Goal: Find specific page/section: Find specific page/section

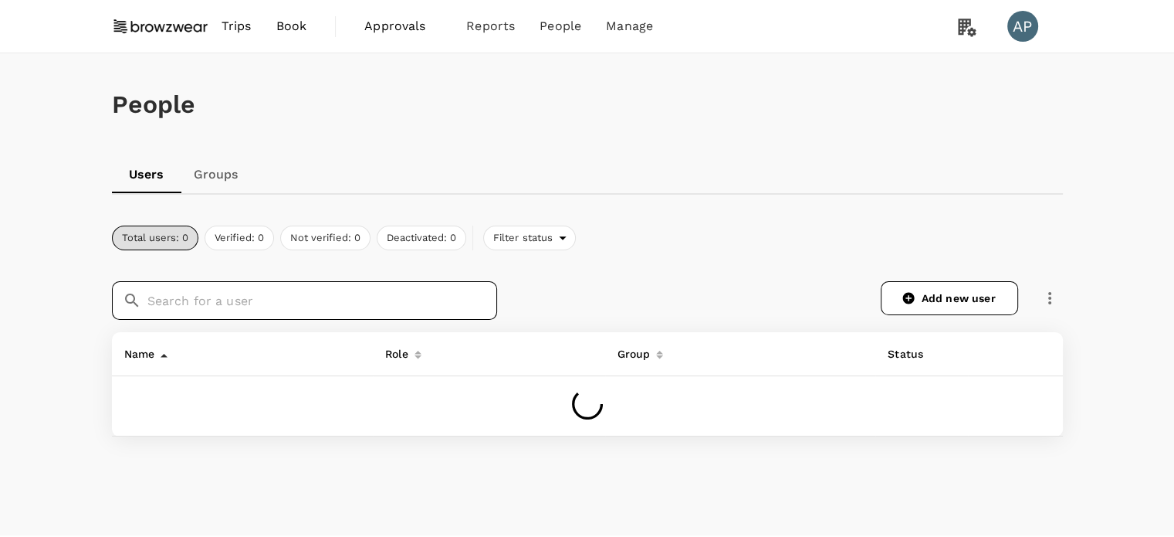
click at [406, 313] on input "text" at bounding box center [322, 300] width 350 height 39
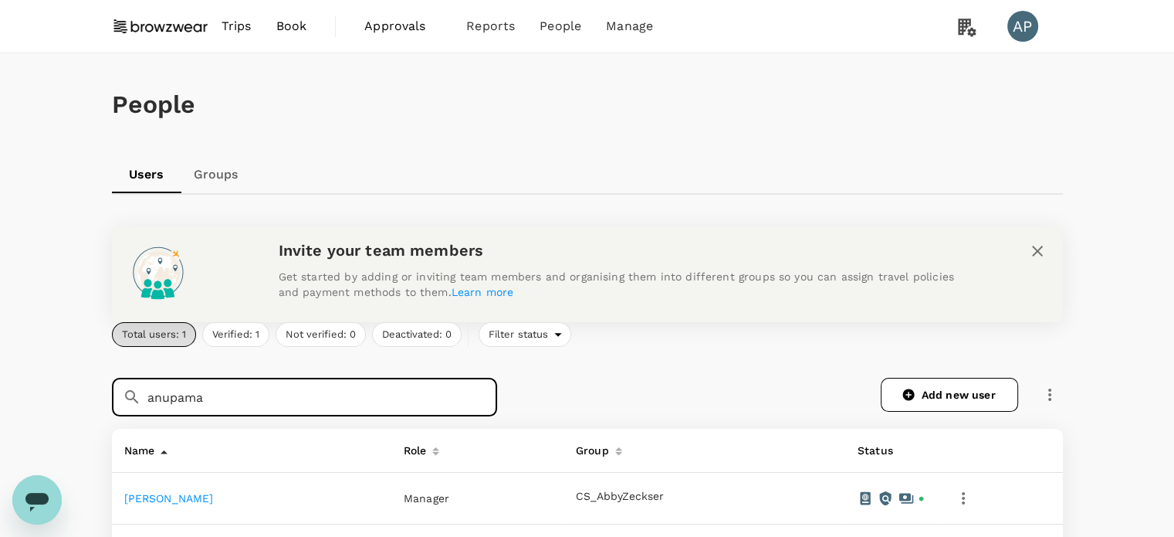
type input "anupama"
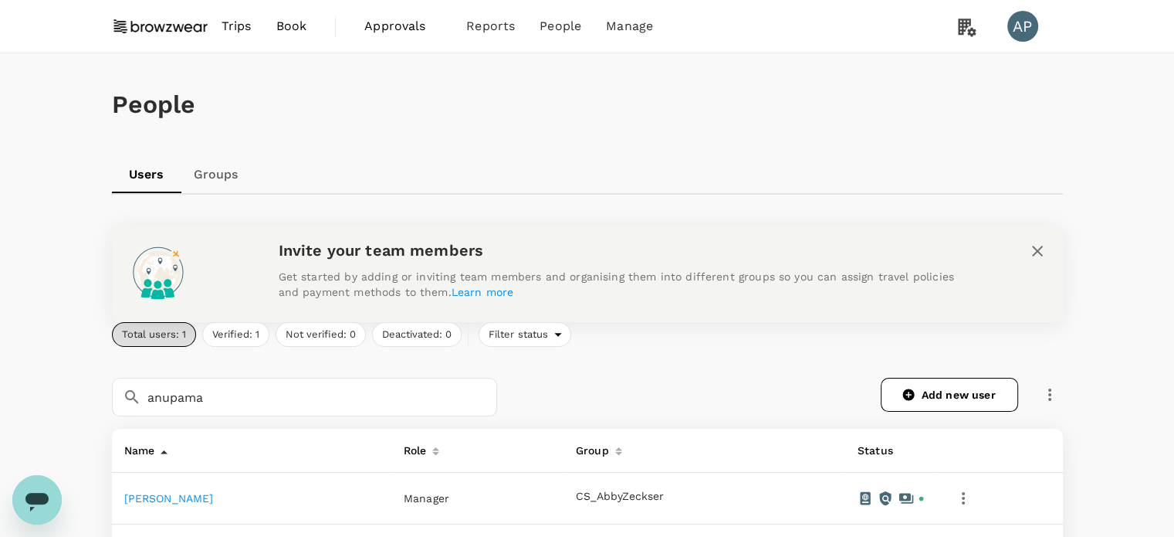
click at [201, 492] on link "[PERSON_NAME]" at bounding box center [169, 498] width 90 height 12
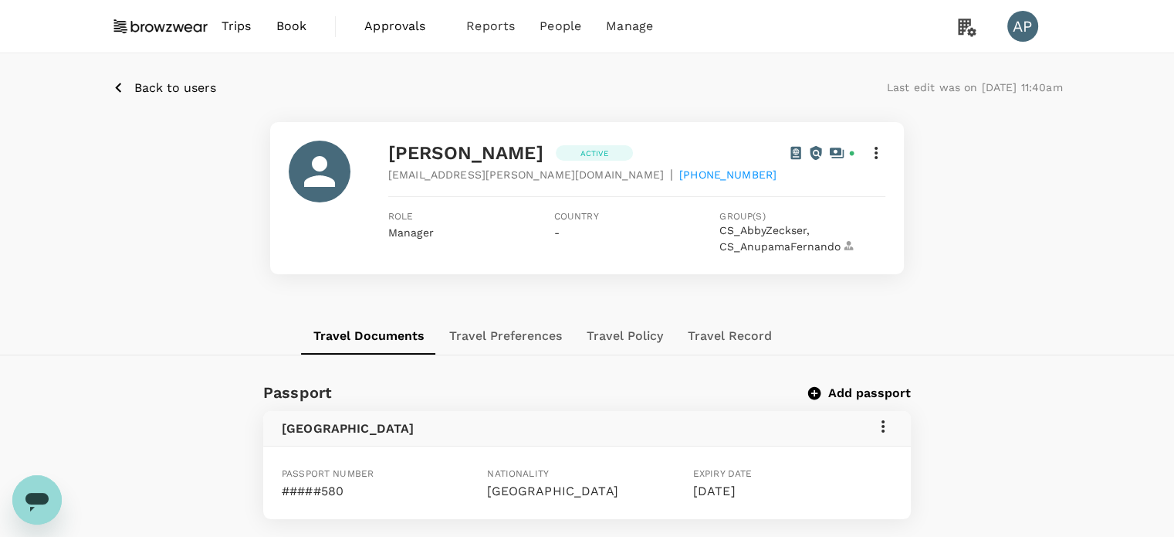
click at [876, 147] on icon at bounding box center [876, 153] width 3 height 12
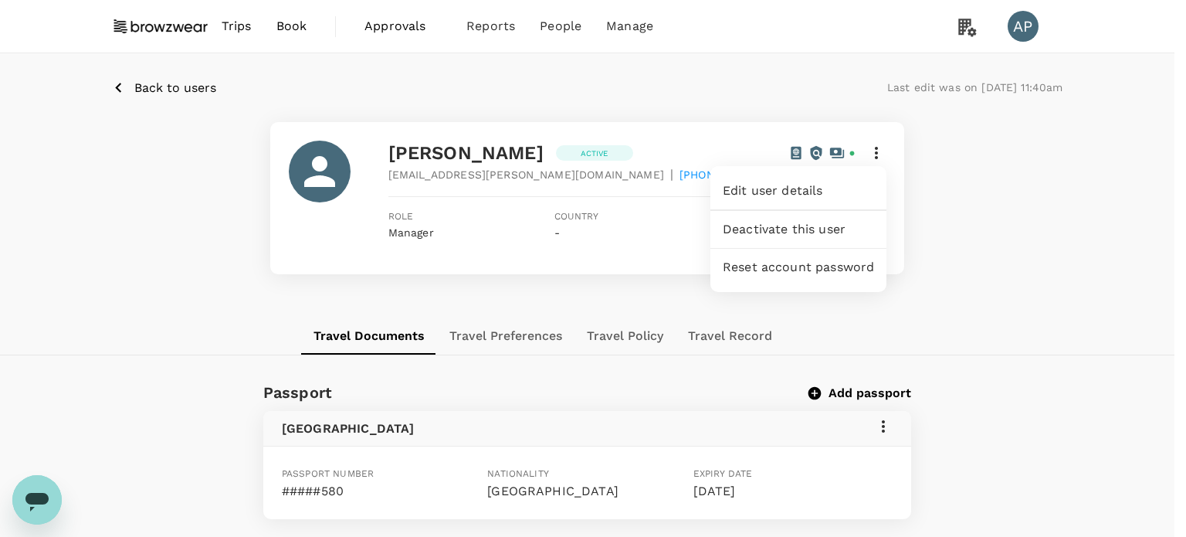
click at [834, 184] on span "Edit user details" at bounding box center [798, 190] width 151 height 19
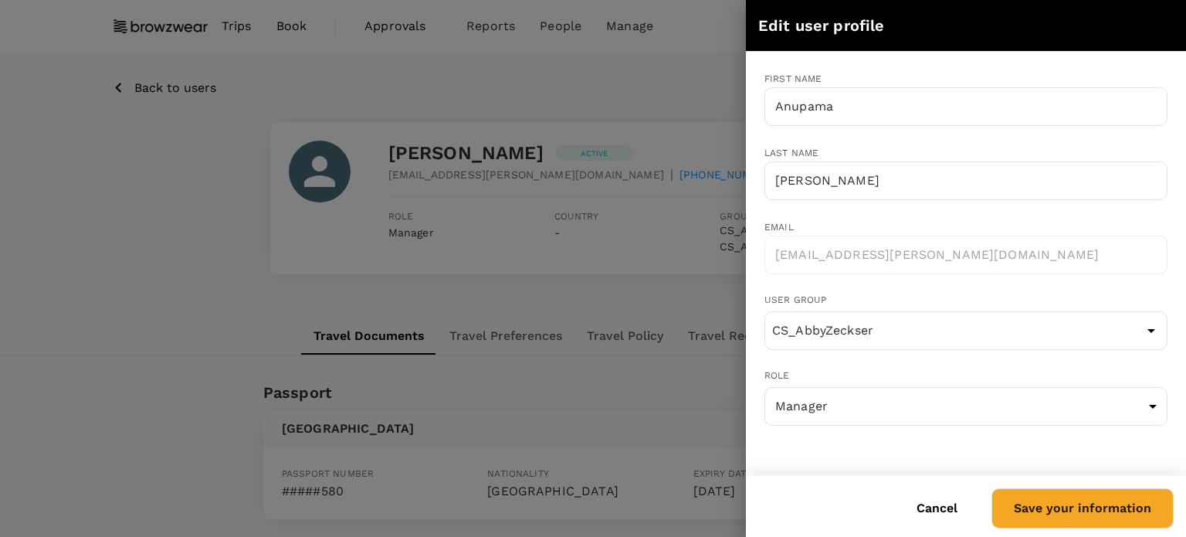
click at [936, 509] on button "Cancel" at bounding box center [937, 508] width 84 height 39
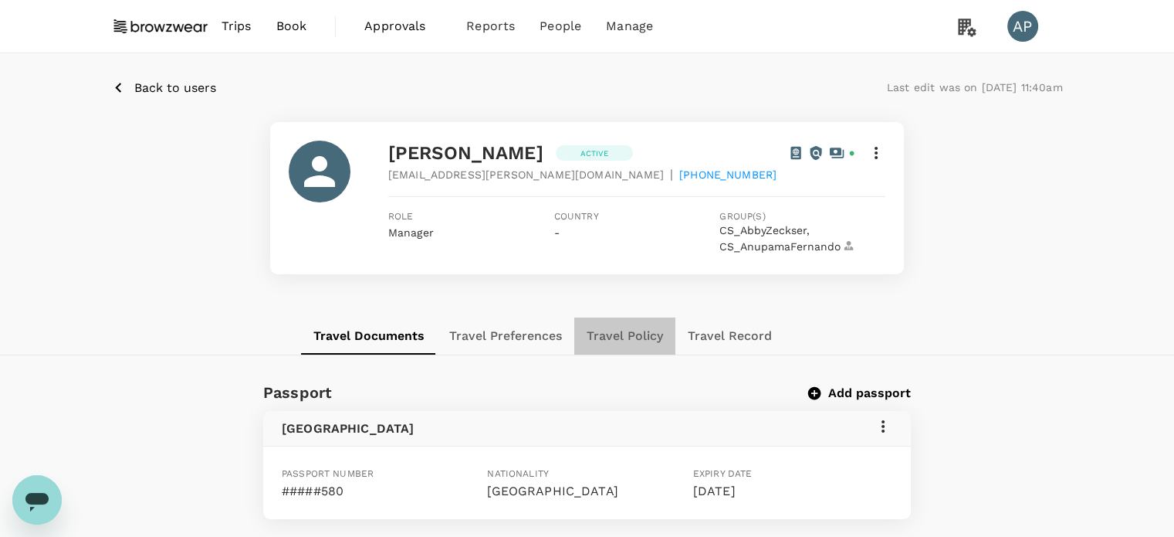
click at [649, 330] on button "Travel Policy" at bounding box center [624, 335] width 101 height 37
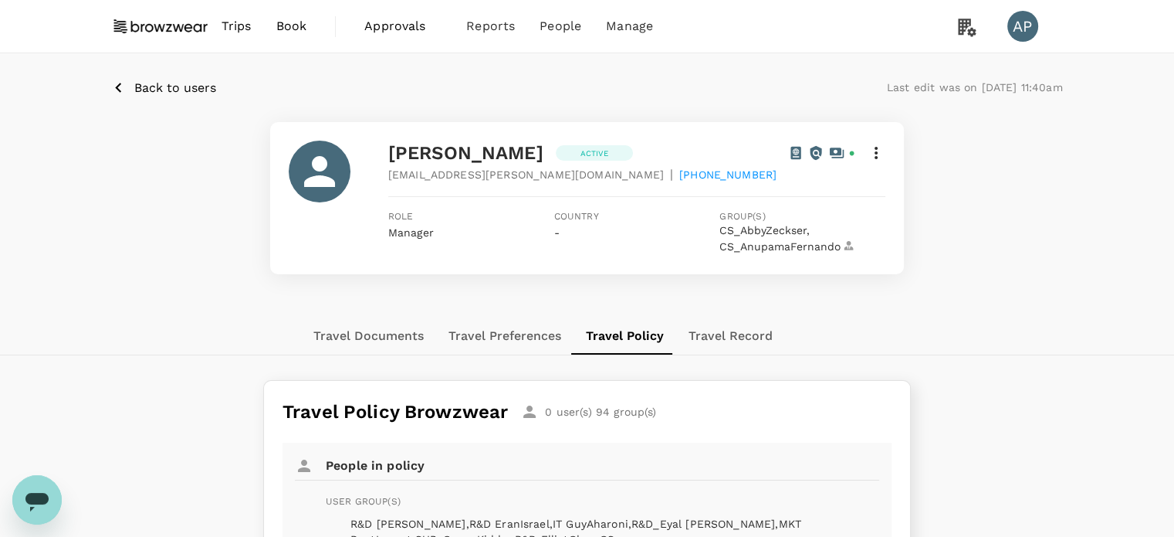
click at [188, 89] on p "Back to users" at bounding box center [175, 88] width 82 height 19
